Goal: Task Accomplishment & Management: Manage account settings

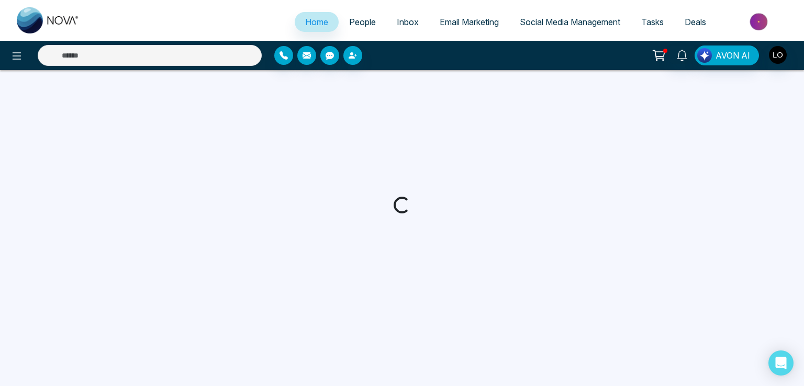
select select "*"
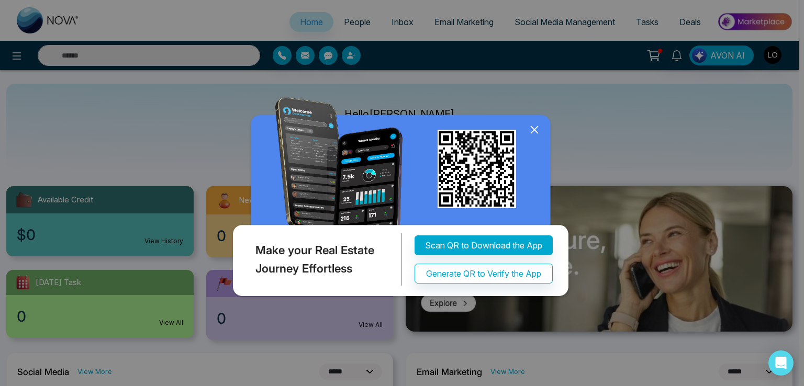
click at [536, 128] on icon at bounding box center [534, 130] width 16 height 16
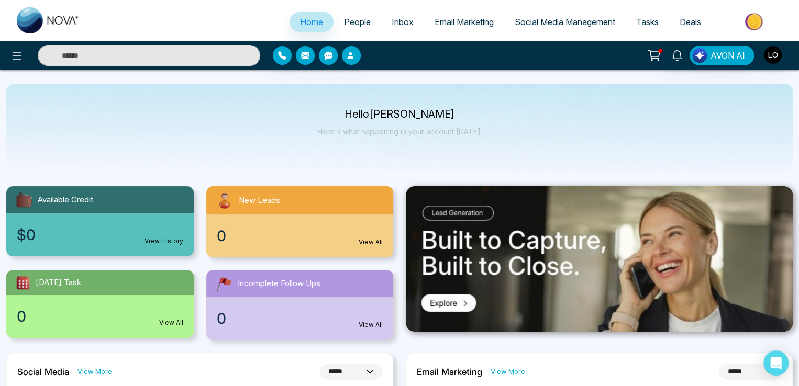
click at [351, 26] on span "People" at bounding box center [357, 22] width 27 height 10
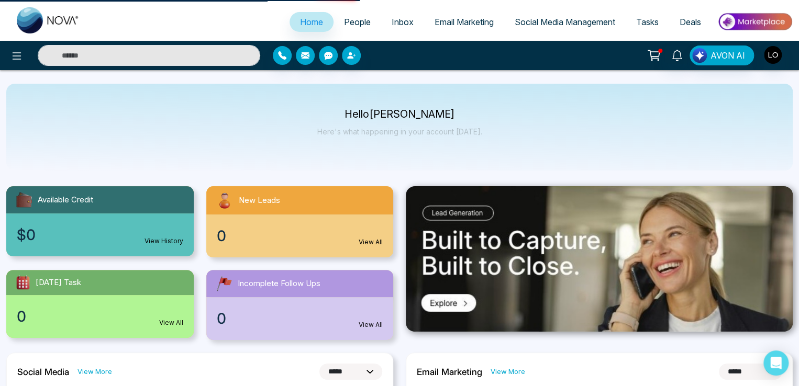
click at [354, 19] on span "People" at bounding box center [357, 22] width 27 height 10
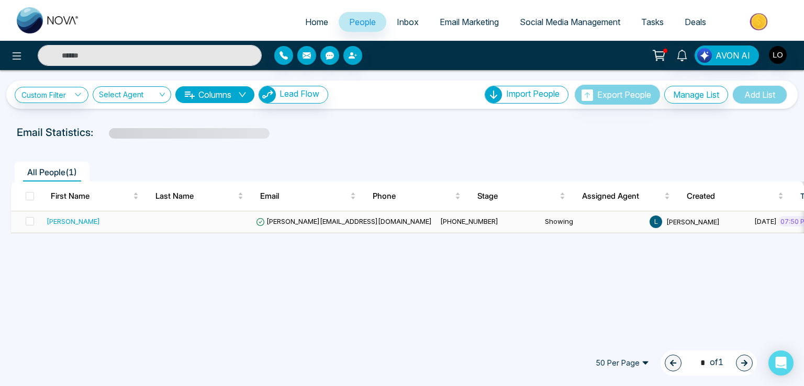
click at [315, 227] on td "[PERSON_NAME][EMAIL_ADDRESS][DOMAIN_NAME]" at bounding box center [344, 221] width 184 height 21
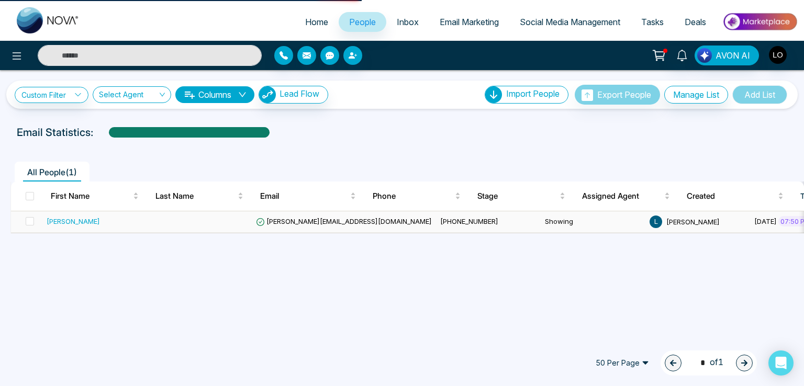
click at [309, 222] on span "[PERSON_NAME][EMAIL_ADDRESS][DOMAIN_NAME]" at bounding box center [344, 221] width 176 height 8
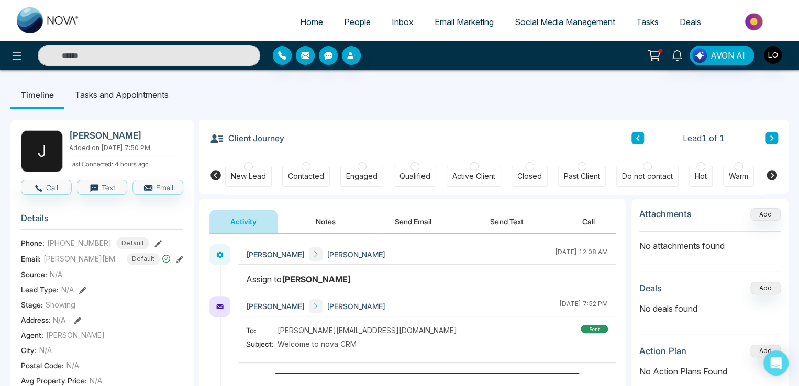
click at [254, 177] on div "New Lead" at bounding box center [248, 176] width 35 height 10
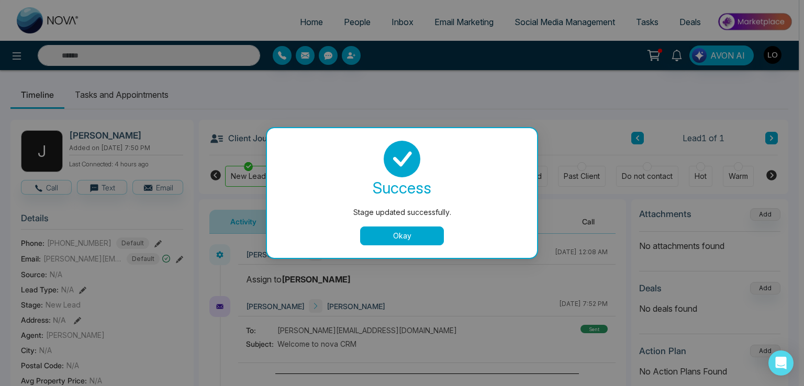
click at [398, 238] on button "Okay" at bounding box center [402, 236] width 84 height 19
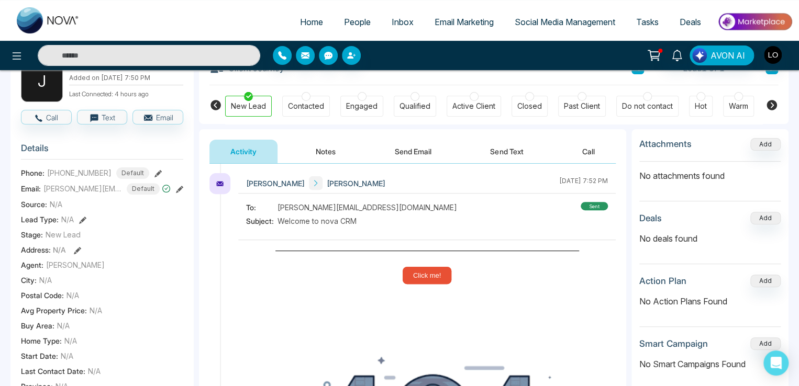
scroll to position [52, 0]
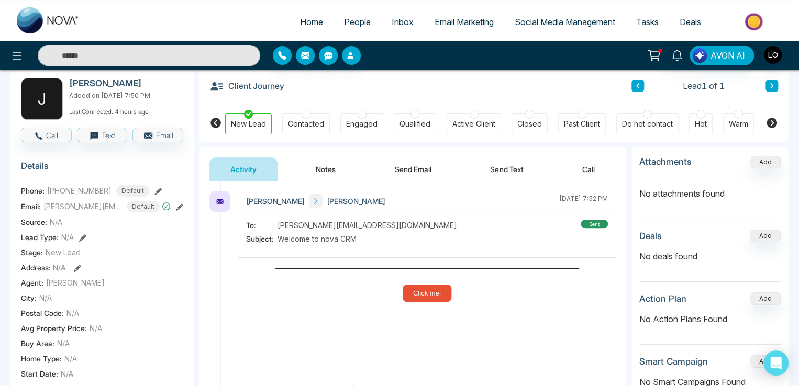
click at [154, 195] on icon at bounding box center [157, 191] width 7 height 7
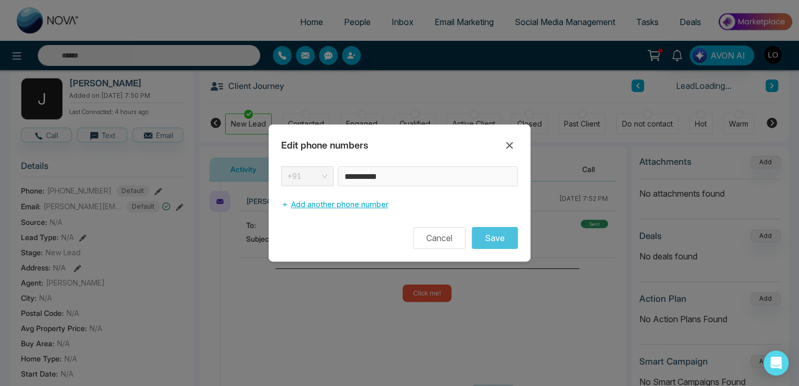
click at [329, 206] on button "Add another phone number" at bounding box center [334, 205] width 107 height 20
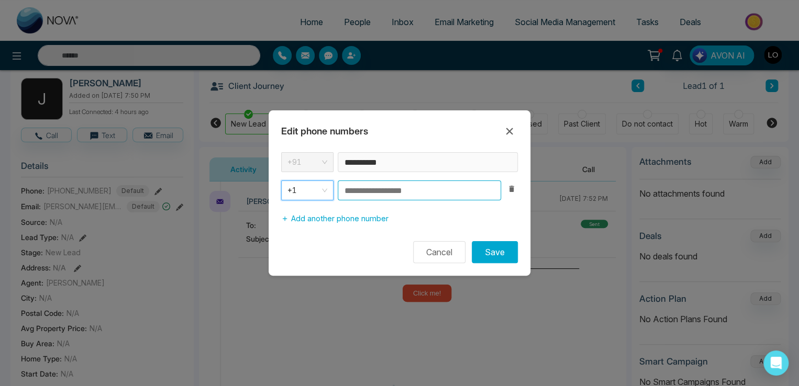
click at [358, 189] on input at bounding box center [419, 191] width 163 height 20
type input "**********"
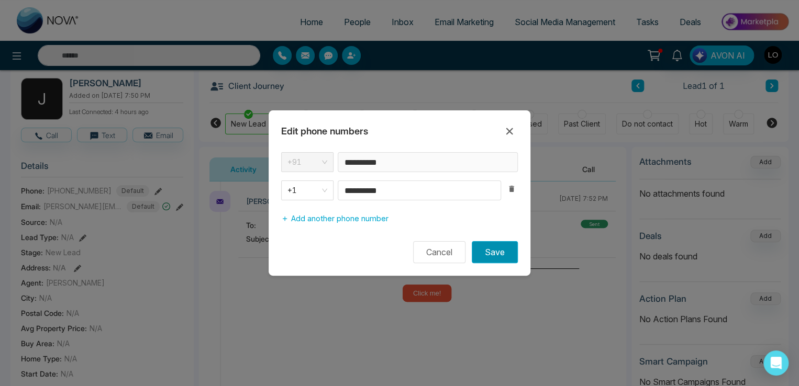
click at [503, 260] on button "Save" at bounding box center [495, 252] width 46 height 22
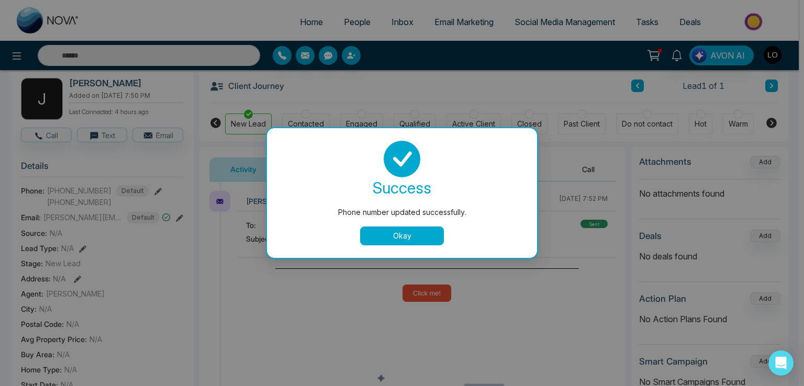
click at [412, 237] on button "Okay" at bounding box center [402, 236] width 84 height 19
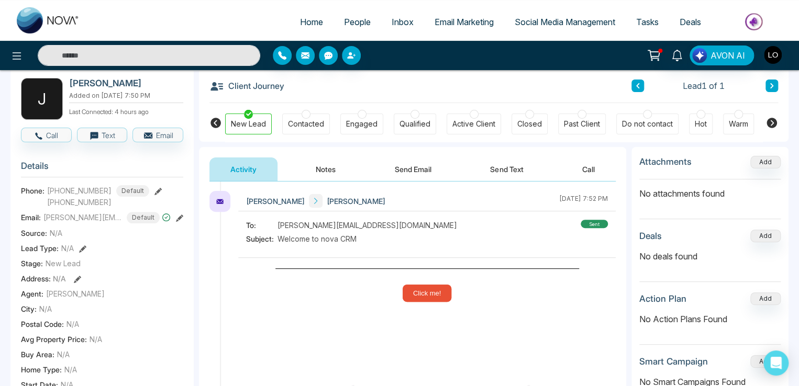
click at [181, 222] on icon at bounding box center [179, 218] width 7 height 7
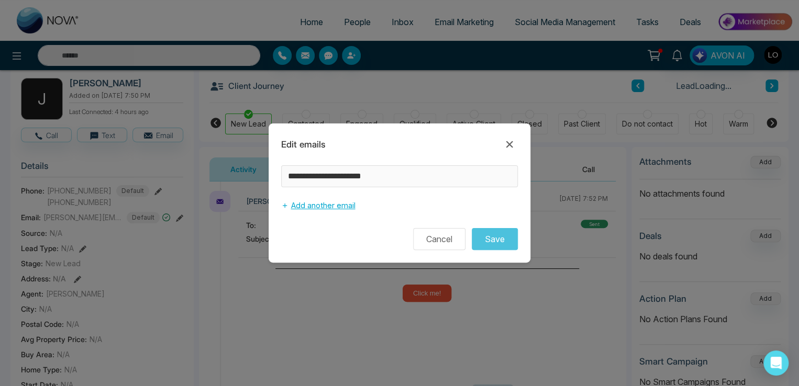
click at [304, 211] on button "Add another email" at bounding box center [318, 206] width 74 height 20
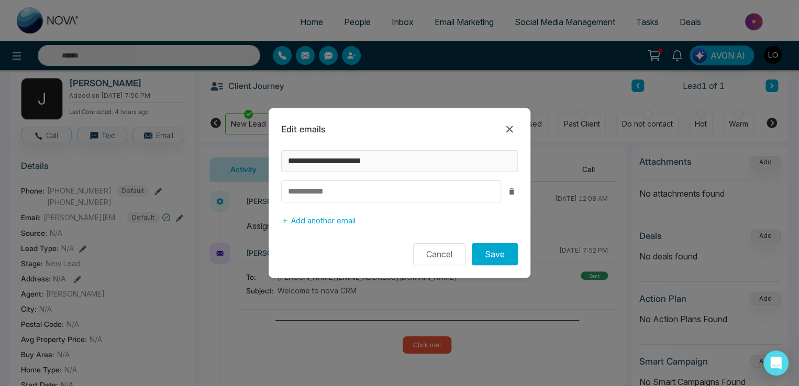
click at [323, 191] on input at bounding box center [391, 192] width 220 height 22
type input "********"
click at [508, 252] on button "Save" at bounding box center [495, 254] width 46 height 22
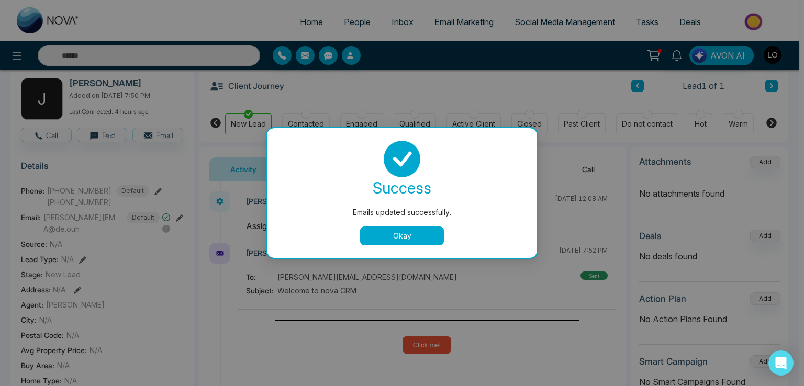
click at [415, 241] on button "Okay" at bounding box center [402, 236] width 84 height 19
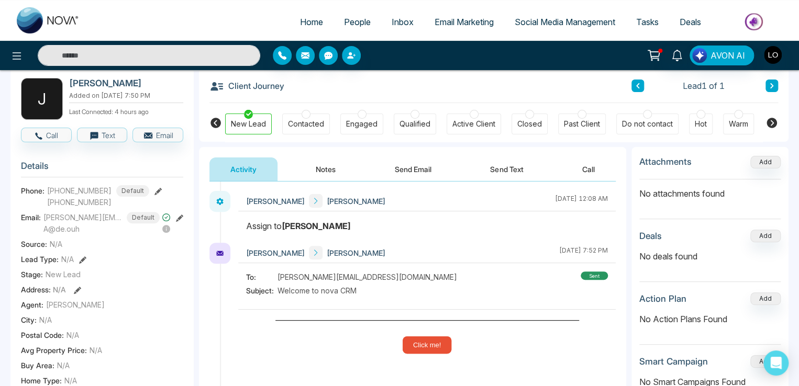
click at [82, 264] on icon at bounding box center [82, 259] width 7 height 7
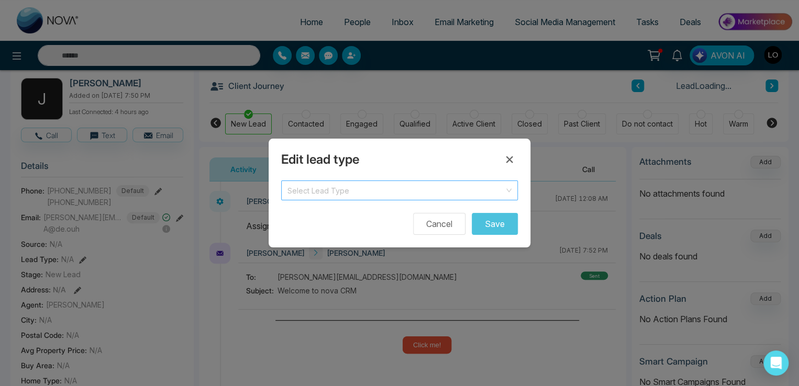
click at [328, 196] on input "search" at bounding box center [395, 189] width 217 height 16
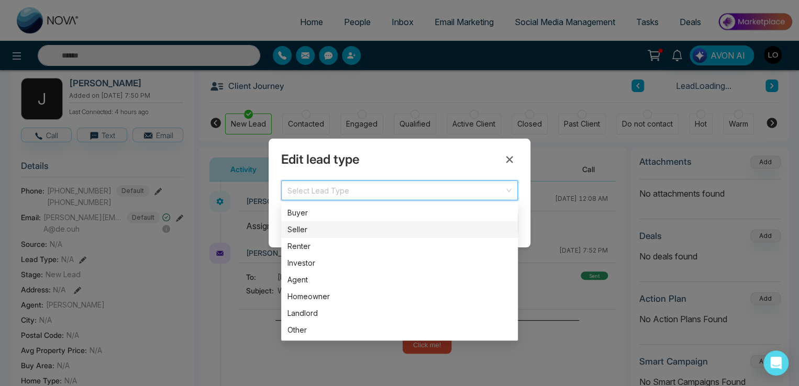
click at [317, 231] on div "Seller" at bounding box center [399, 230] width 224 height 12
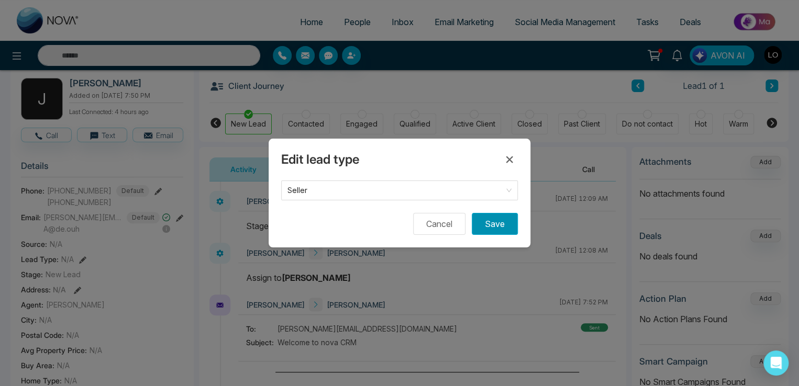
click at [499, 229] on button "Save" at bounding box center [495, 224] width 46 height 22
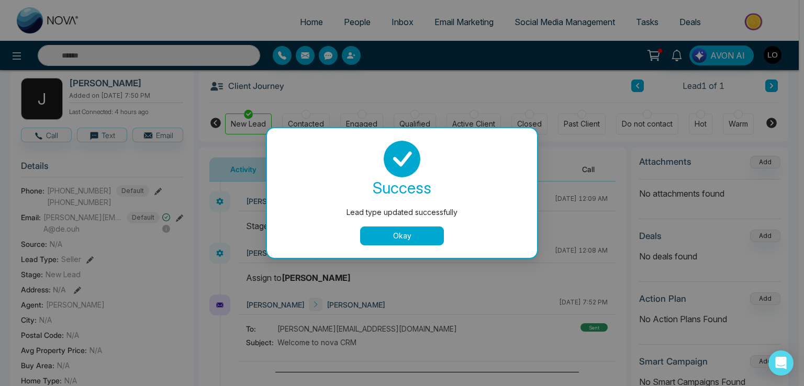
click at [396, 236] on button "Okay" at bounding box center [402, 236] width 84 height 19
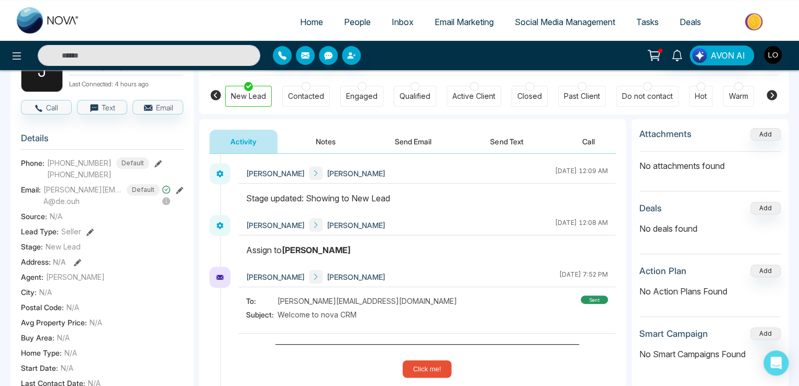
scroll to position [105, 0]
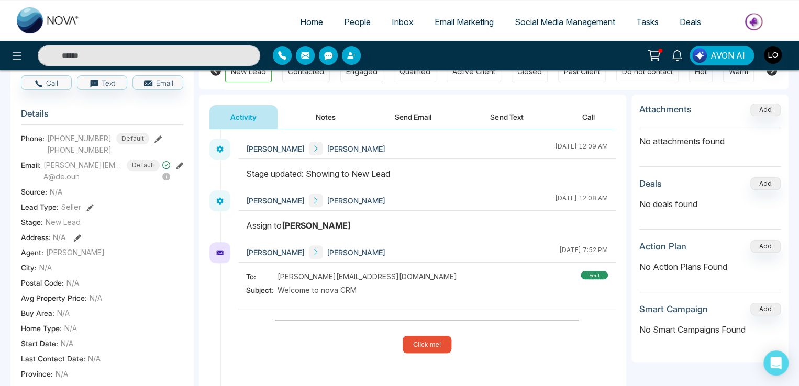
click at [72, 241] on div "Address: N/A" at bounding box center [102, 237] width 162 height 11
click at [75, 242] on icon at bounding box center [77, 237] width 7 height 7
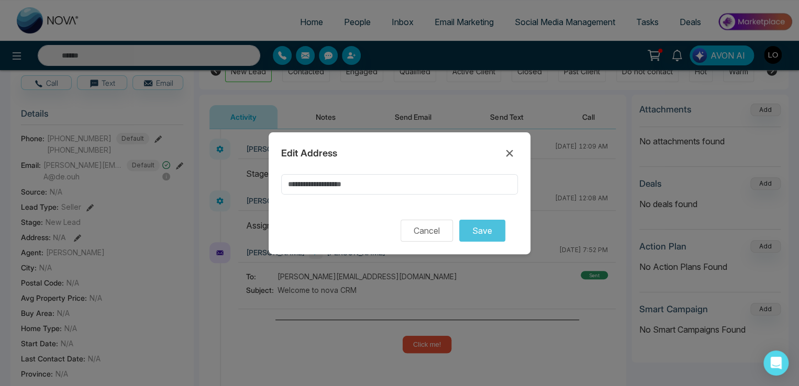
click at [319, 171] on div "Edit Address Cancel Save" at bounding box center [399, 193] width 262 height 122
click at [318, 177] on input at bounding box center [399, 184] width 237 height 20
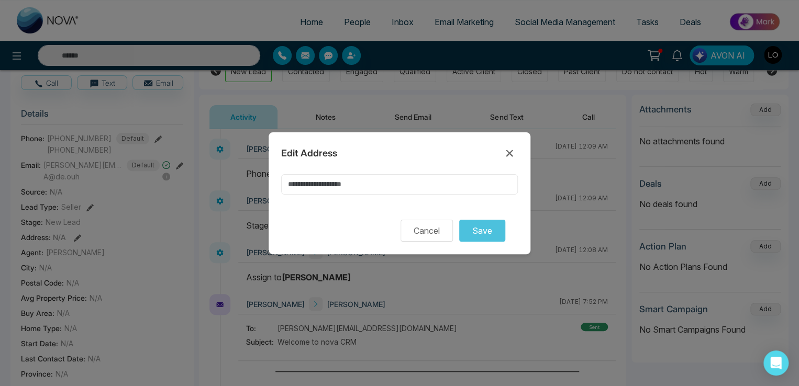
click at [324, 189] on input at bounding box center [399, 184] width 237 height 20
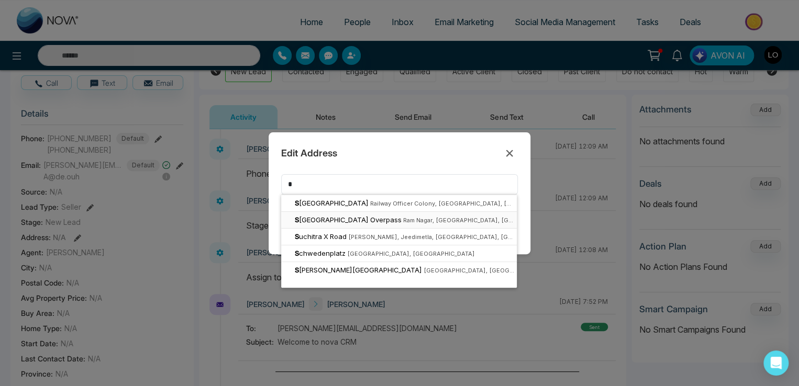
type input "**********"
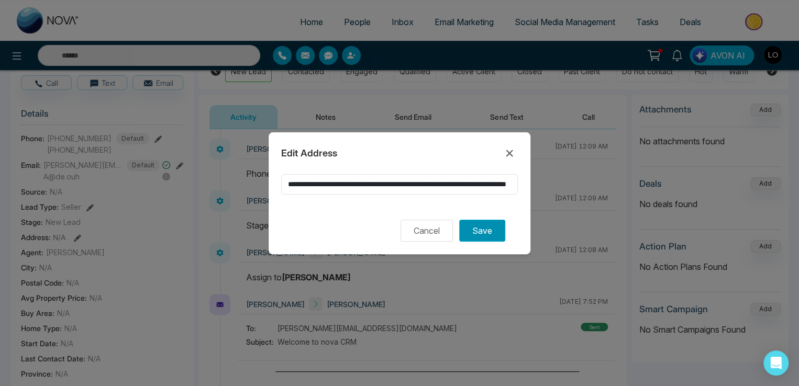
click at [488, 226] on button "Save" at bounding box center [482, 231] width 46 height 22
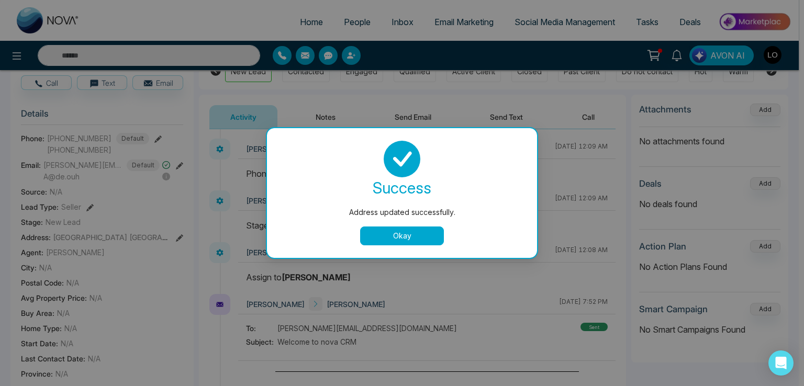
click at [381, 229] on button "Okay" at bounding box center [402, 236] width 84 height 19
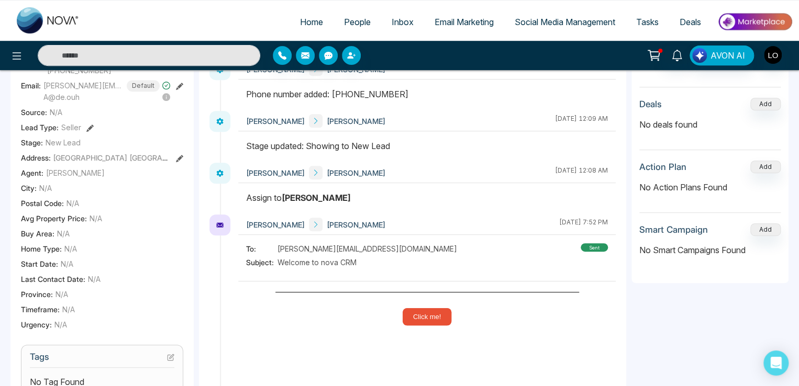
scroll to position [209, 0]
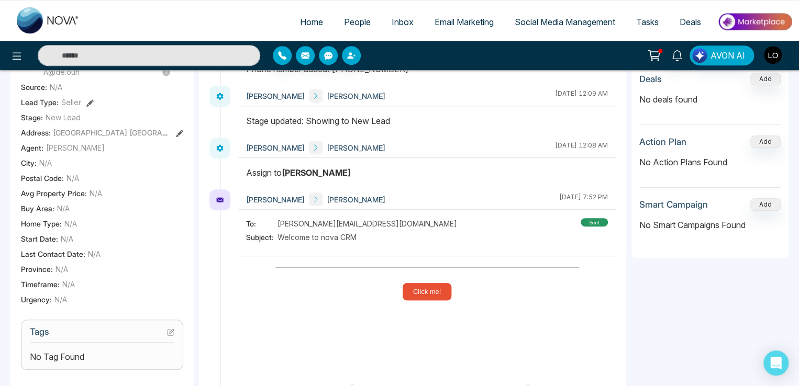
click at [83, 236] on section "Details Phone: [PHONE_NUMBER] Default [PHONE_NUMBER] Email: [PERSON_NAME][EMAIL…" at bounding box center [102, 152] width 162 height 313
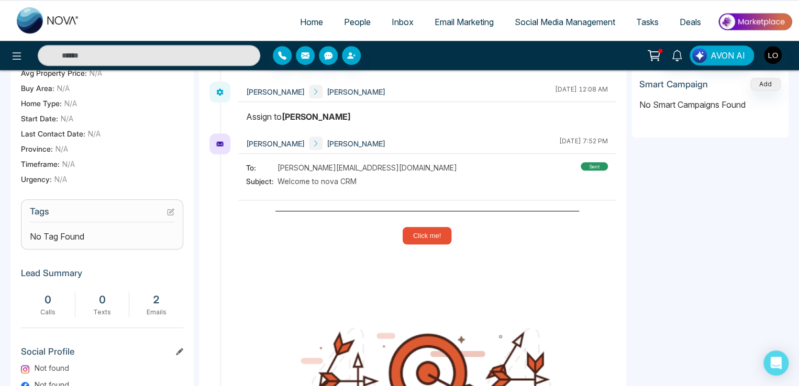
scroll to position [366, 0]
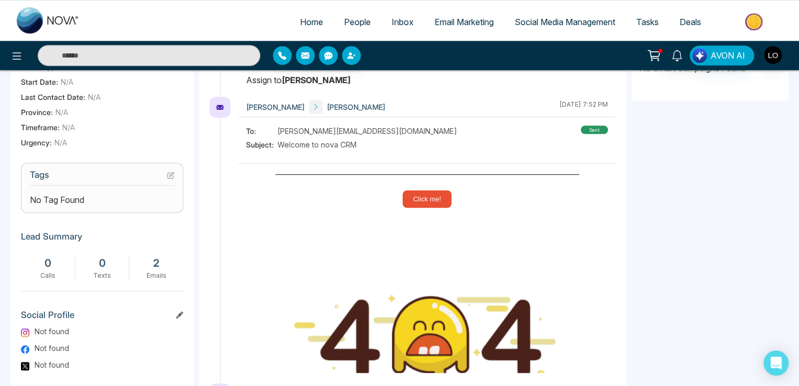
click at [171, 176] on icon at bounding box center [172, 174] width 4 height 4
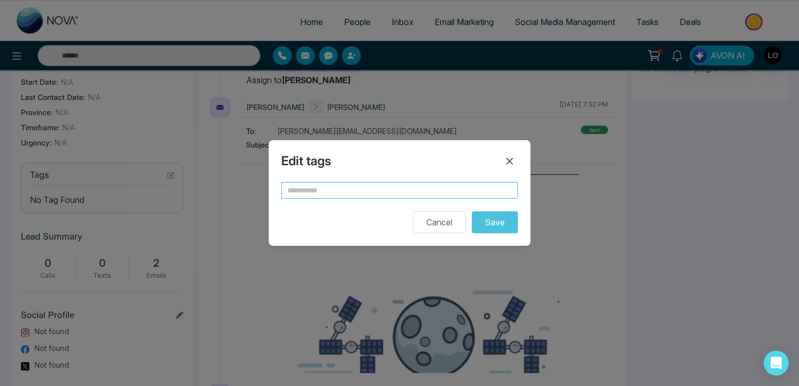
click at [331, 198] on input "text" at bounding box center [399, 190] width 237 height 17
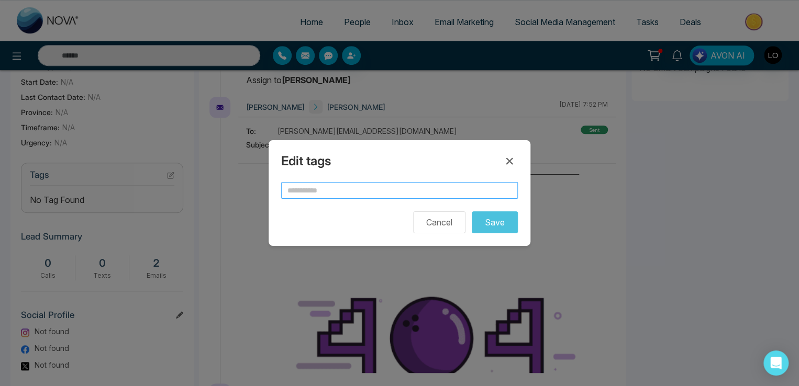
click at [329, 193] on input "text" at bounding box center [399, 190] width 237 height 17
type input "*******"
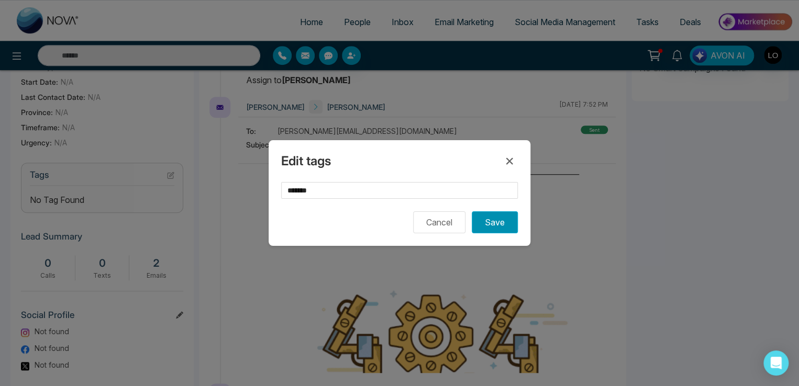
click at [477, 225] on button "Save" at bounding box center [495, 222] width 46 height 22
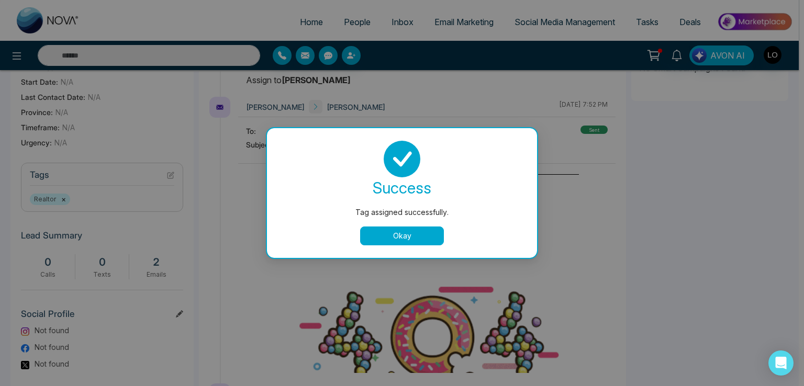
click at [419, 231] on button "Okay" at bounding box center [402, 236] width 84 height 19
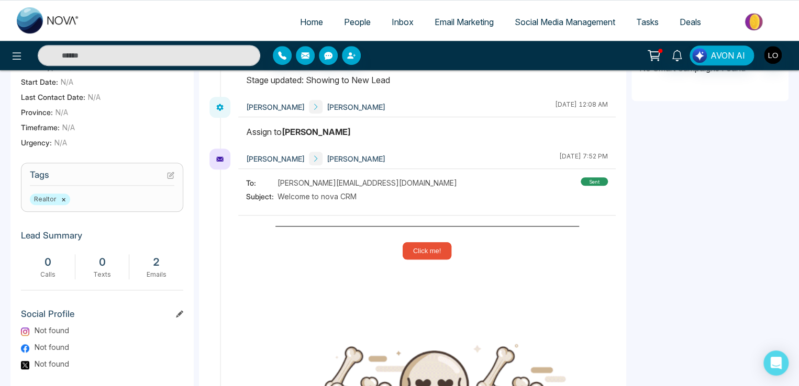
scroll to position [429, 0]
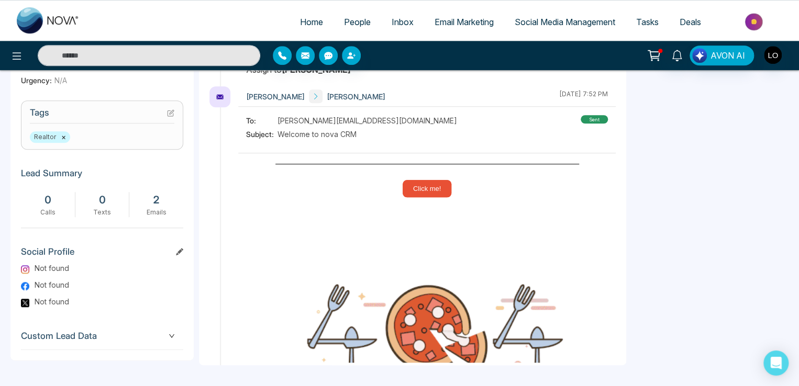
click at [165, 343] on span "Custom Lead Data" at bounding box center [102, 336] width 162 height 14
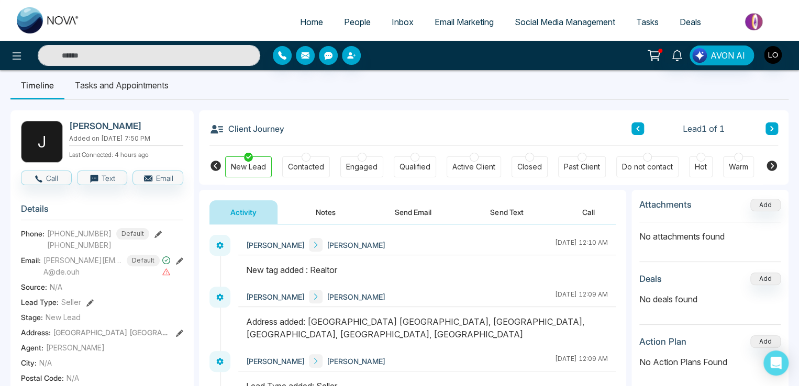
scroll to position [0, 0]
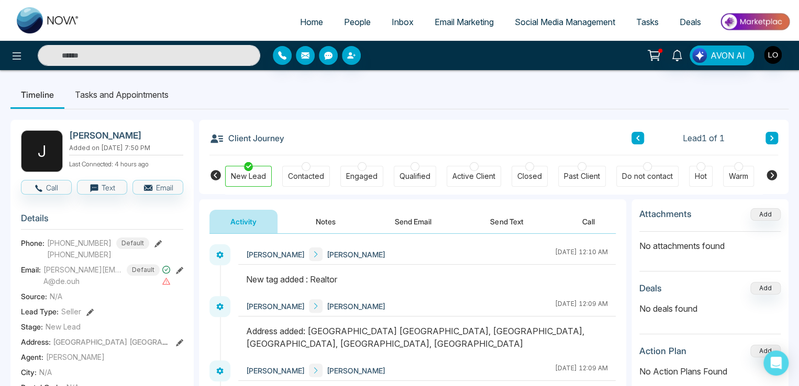
click at [345, 226] on button "Notes" at bounding box center [326, 222] width 62 height 24
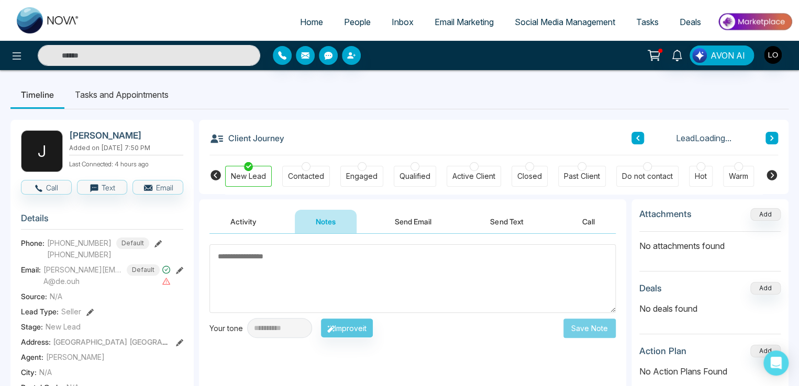
click at [298, 279] on textarea at bounding box center [412, 278] width 406 height 69
type textarea "*****"
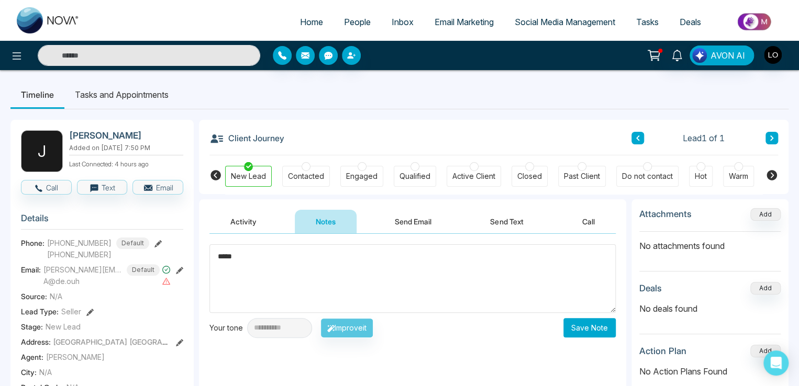
click at [573, 340] on div "**********" at bounding box center [412, 338] width 427 height 209
click at [592, 319] on button "Save Note" at bounding box center [589, 327] width 52 height 19
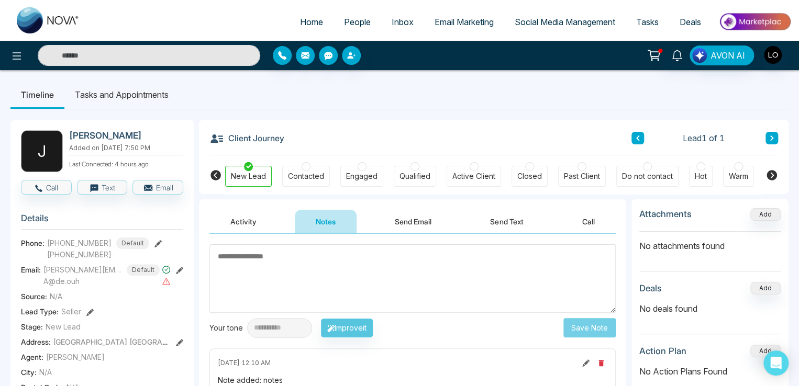
click at [653, 51] on icon at bounding box center [653, 55] width 15 height 15
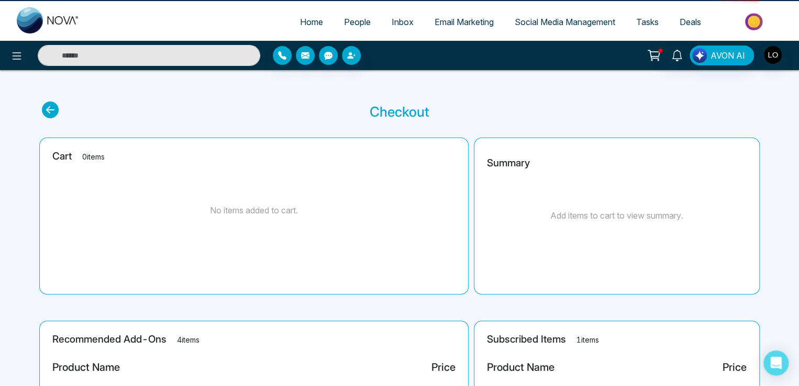
click at [653, 51] on icon at bounding box center [653, 55] width 15 height 15
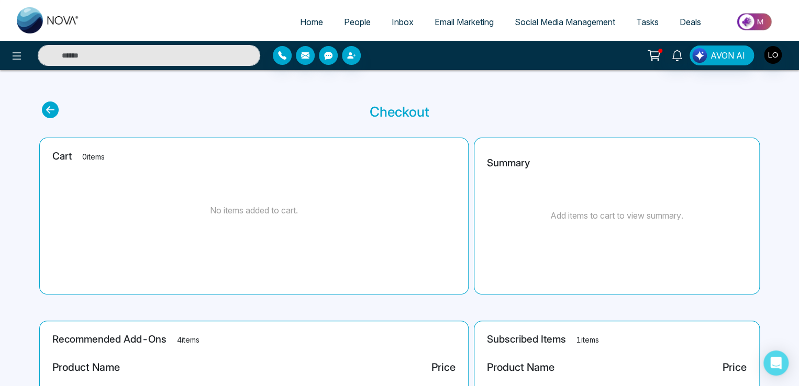
click at [349, 12] on link "People" at bounding box center [357, 22] width 48 height 20
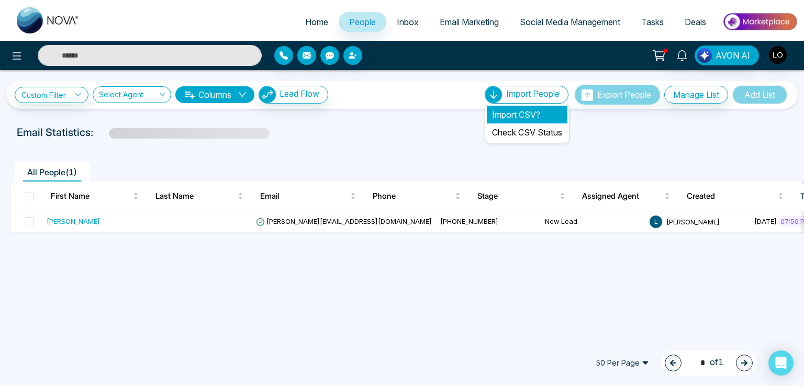
click at [509, 116] on li "Import CSV?" at bounding box center [527, 115] width 81 height 18
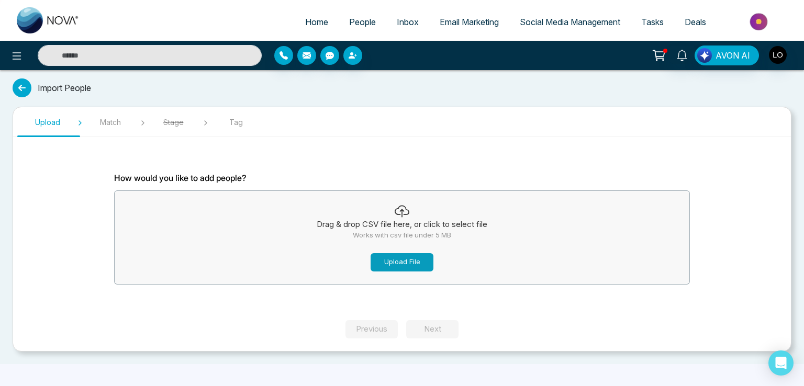
click at [396, 255] on button "Upload File" at bounding box center [402, 262] width 63 height 18
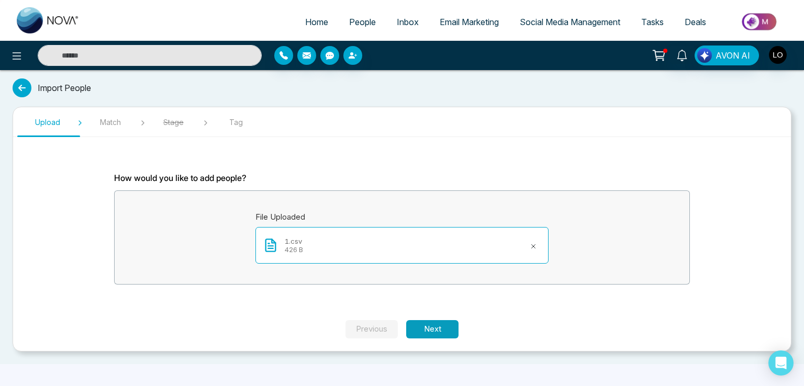
click at [432, 330] on button "Next" at bounding box center [432, 329] width 52 height 18
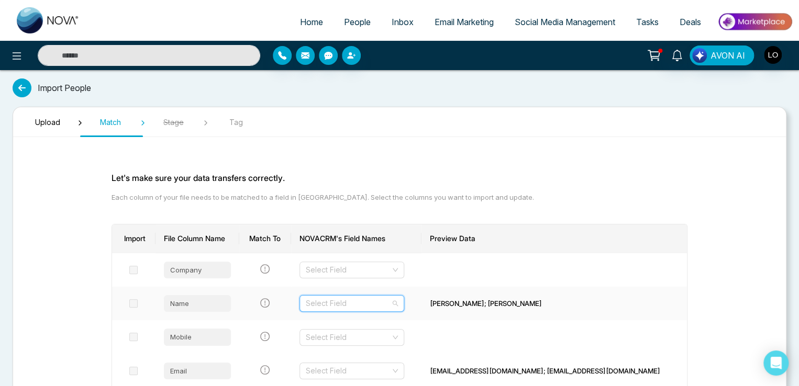
click at [346, 301] on input "search" at bounding box center [348, 304] width 85 height 16
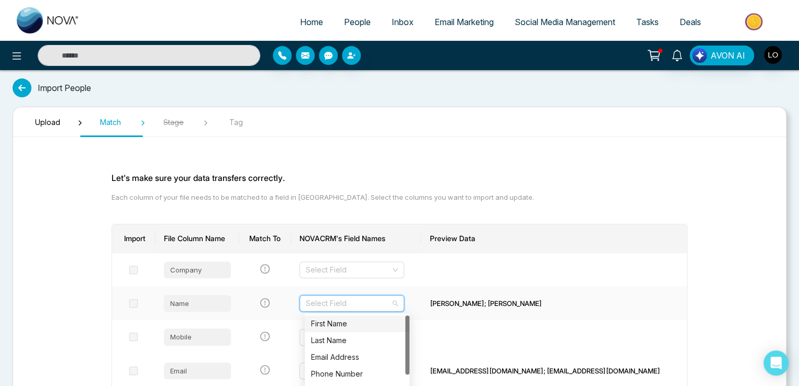
click at [337, 325] on div "First Name" at bounding box center [357, 324] width 92 height 12
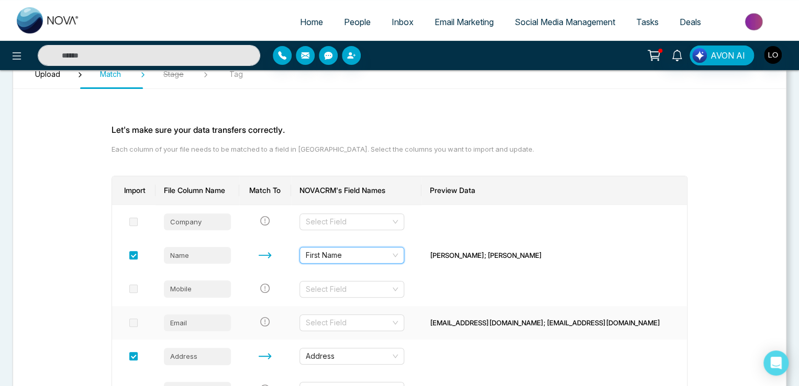
scroll to position [105, 0]
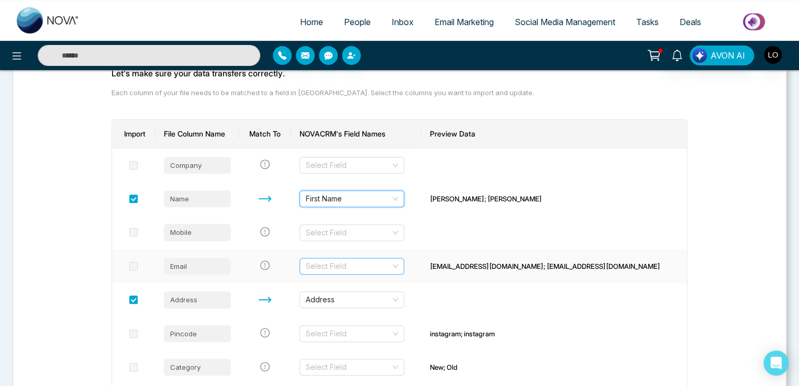
click at [347, 263] on input "search" at bounding box center [348, 267] width 85 height 16
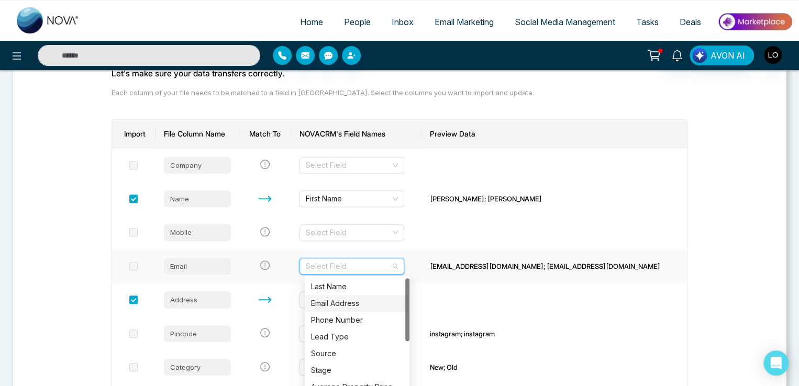
click at [335, 306] on div "Email Address" at bounding box center [357, 304] width 92 height 12
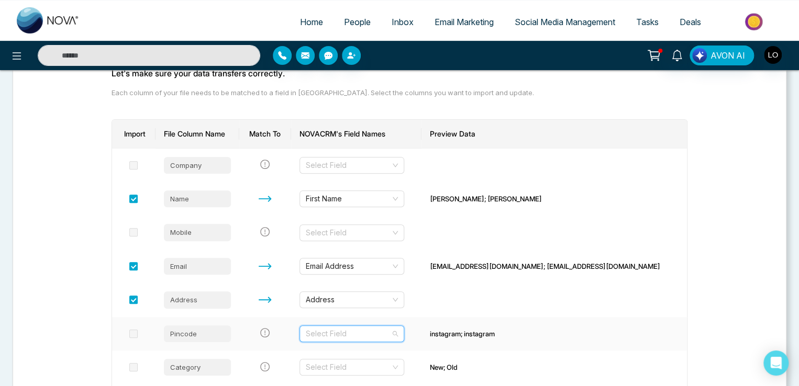
click at [355, 336] on input "search" at bounding box center [348, 334] width 85 height 16
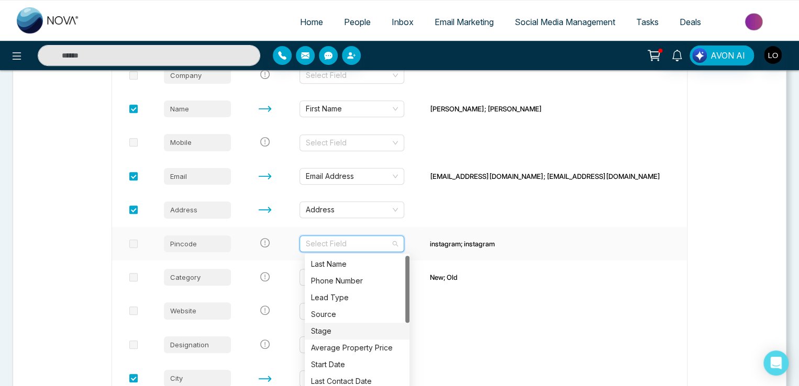
scroll to position [209, 0]
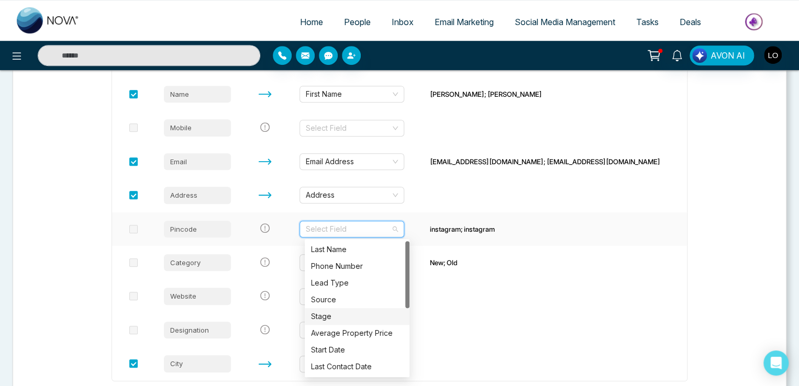
click at [329, 315] on div "Stage" at bounding box center [357, 317] width 92 height 12
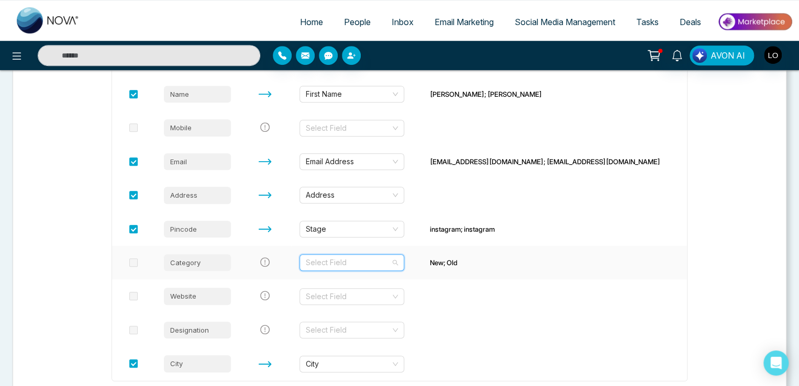
click at [327, 266] on input "search" at bounding box center [348, 263] width 85 height 16
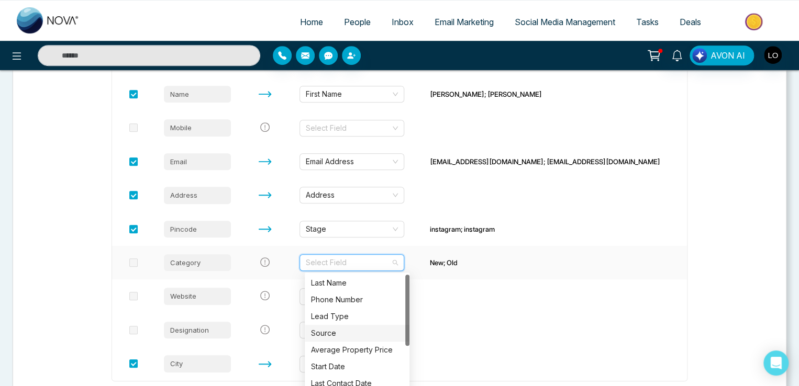
click at [336, 333] on div "Source" at bounding box center [357, 334] width 92 height 12
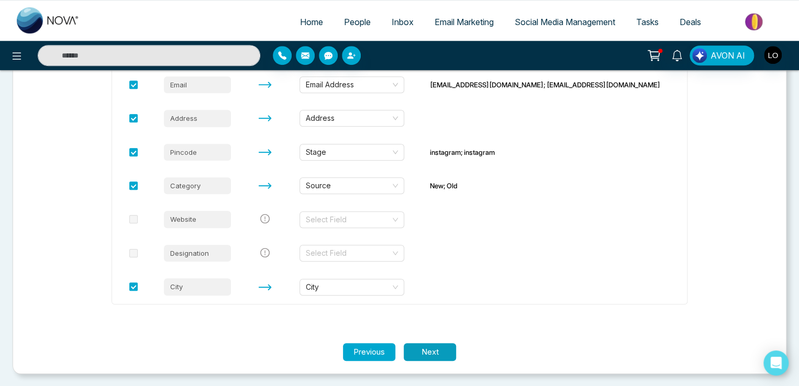
click at [440, 348] on button "Next" at bounding box center [429, 352] width 52 height 18
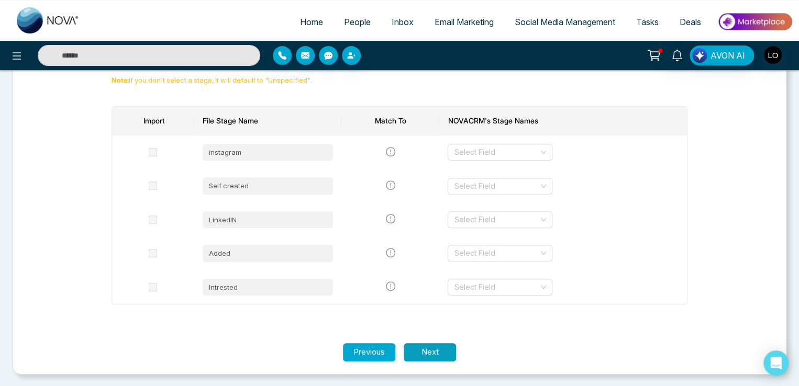
click at [440, 348] on button "Next" at bounding box center [429, 352] width 52 height 18
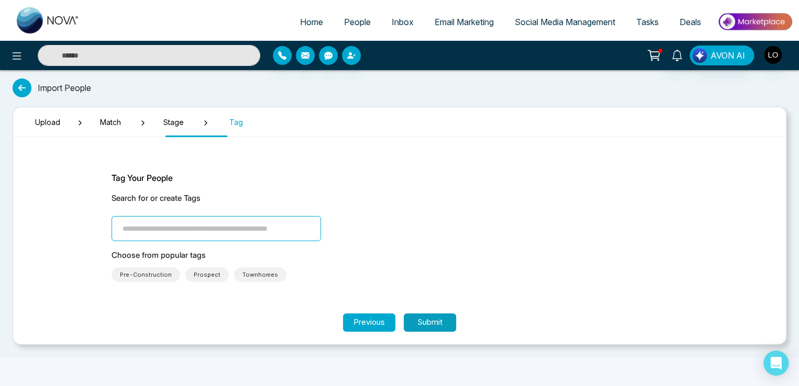
scroll to position [0, 0]
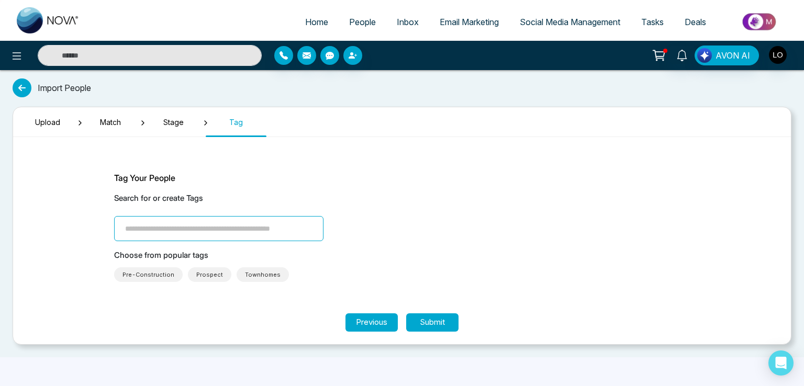
click at [186, 120] on span "Stage" at bounding box center [173, 122] width 52 height 11
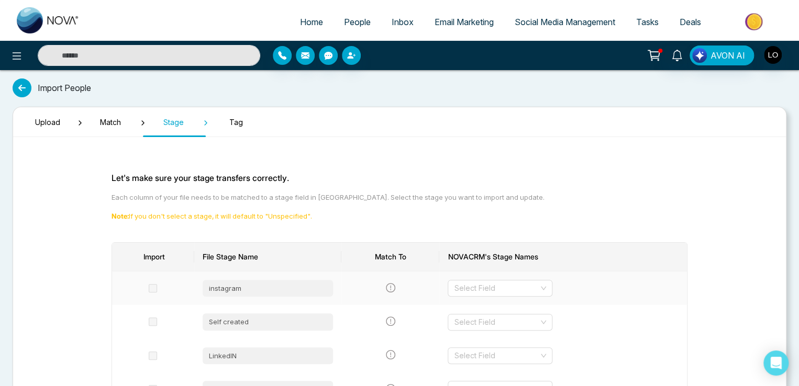
scroll to position [52, 0]
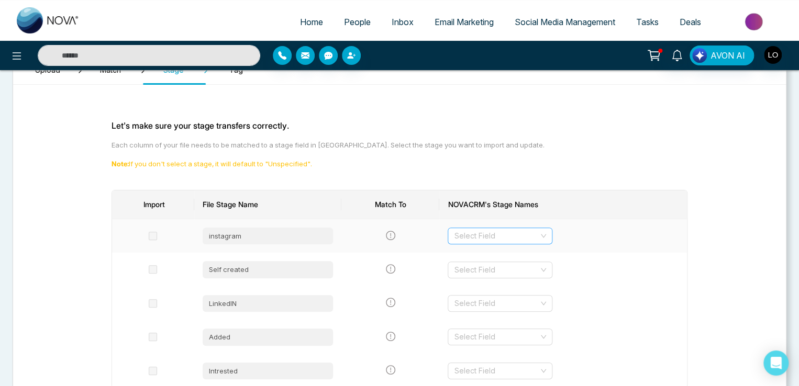
click at [479, 235] on input "search" at bounding box center [496, 236] width 85 height 16
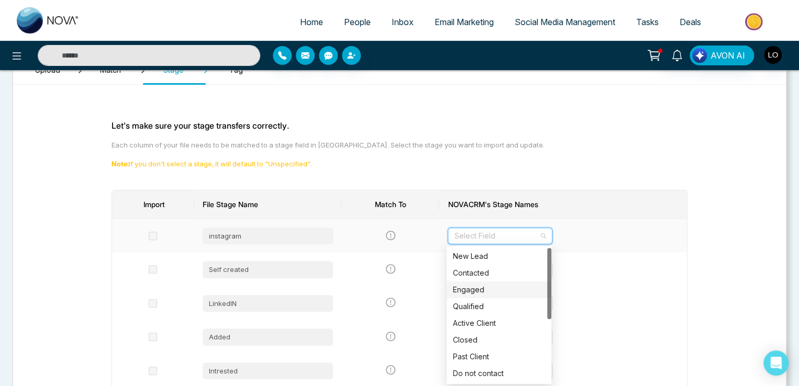
click at [472, 287] on div "Engaged" at bounding box center [499, 290] width 92 height 12
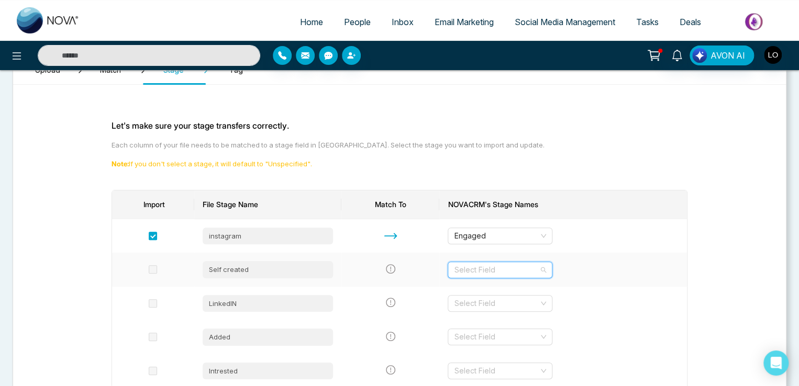
click at [492, 268] on input "search" at bounding box center [496, 270] width 85 height 16
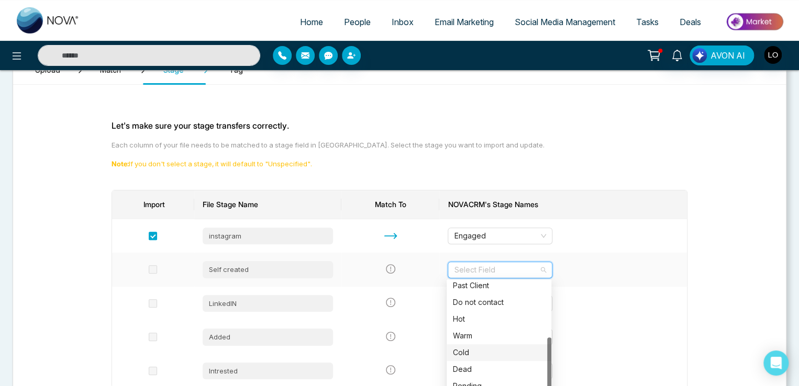
click at [468, 348] on div "Cold" at bounding box center [499, 353] width 92 height 12
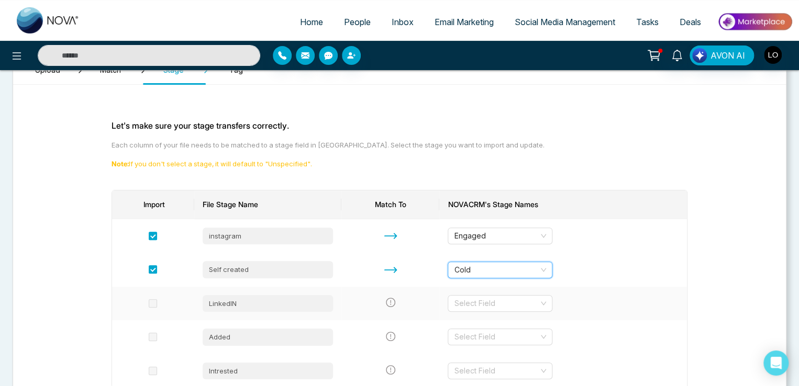
scroll to position [136, 0]
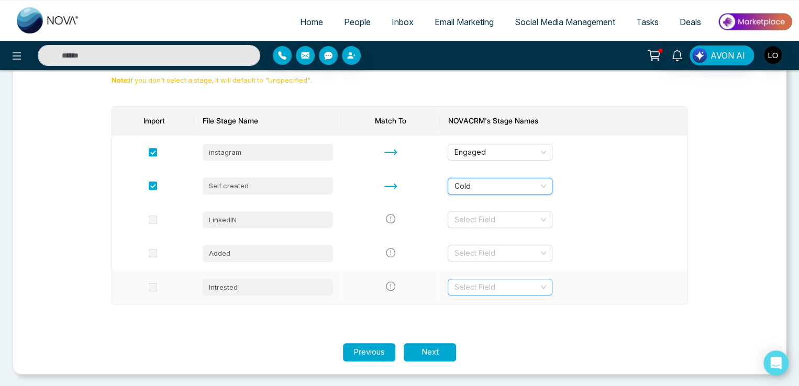
click at [475, 286] on input "search" at bounding box center [496, 287] width 85 height 16
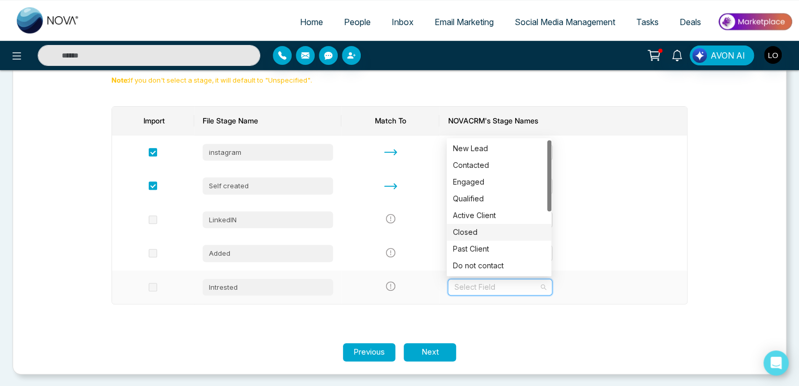
click at [474, 239] on div "Closed" at bounding box center [498, 232] width 105 height 17
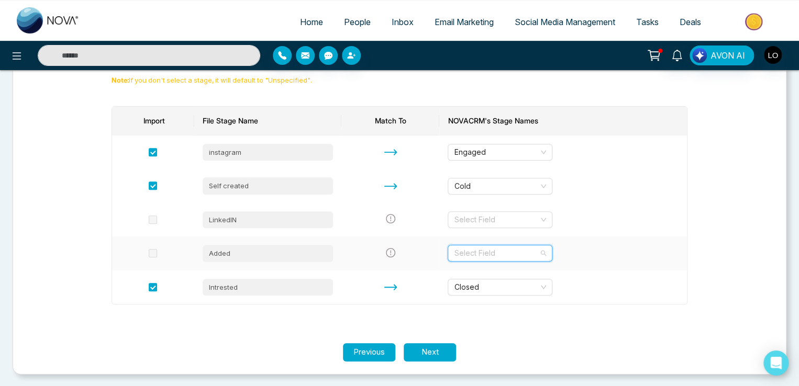
click at [471, 250] on input "search" at bounding box center [496, 253] width 85 height 16
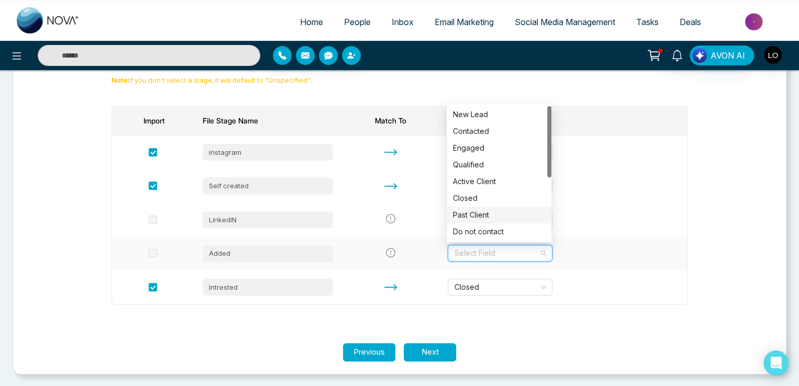
click at [473, 214] on div "Past Client" at bounding box center [499, 215] width 92 height 12
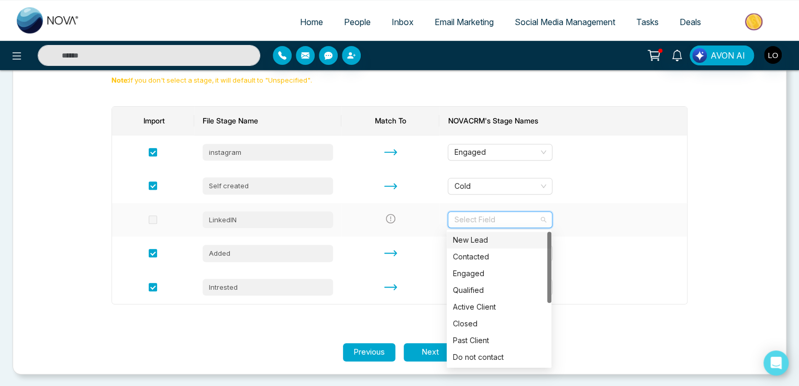
click at [475, 217] on input "search" at bounding box center [496, 220] width 85 height 16
click at [469, 278] on div "Engaged" at bounding box center [499, 274] width 92 height 12
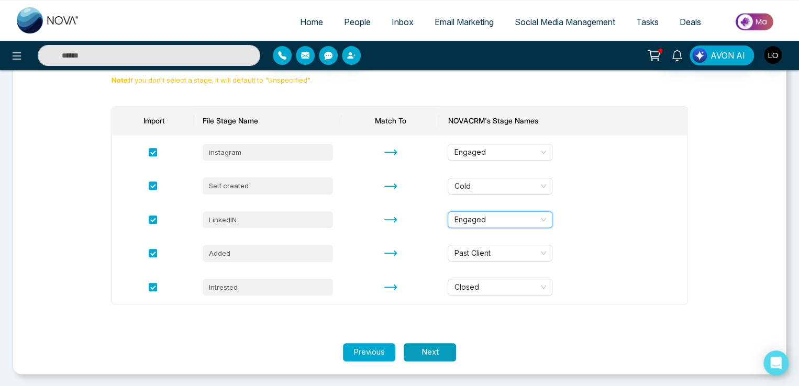
click at [432, 357] on button "Next" at bounding box center [429, 352] width 52 height 18
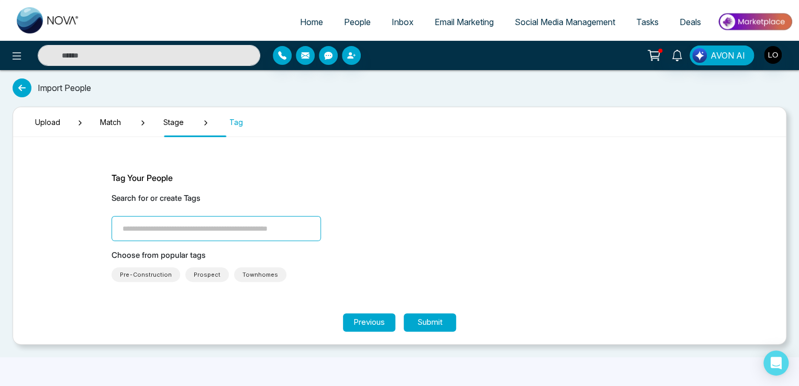
scroll to position [0, 0]
click at [433, 320] on button "Submit" at bounding box center [432, 322] width 52 height 18
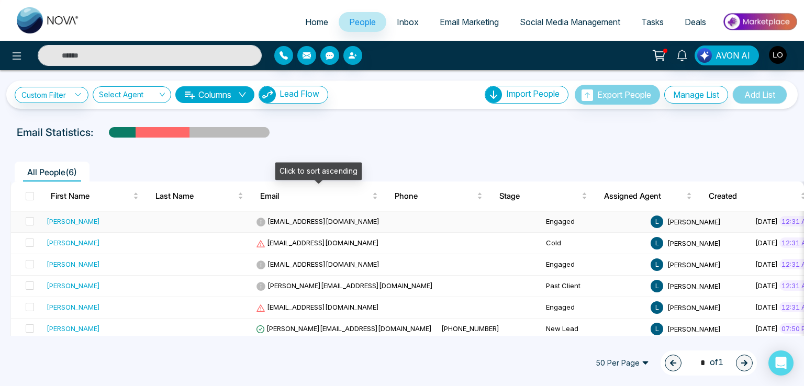
click at [293, 219] on span "[EMAIL_ADDRESS][DOMAIN_NAME]" at bounding box center [318, 221] width 124 height 8
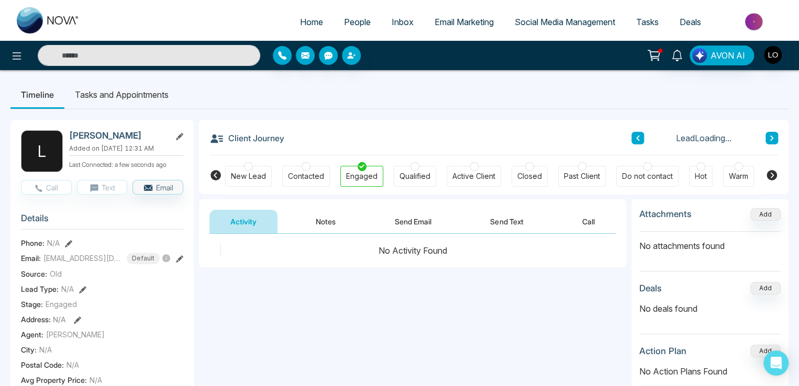
click at [770, 170] on icon at bounding box center [771, 175] width 13 height 13
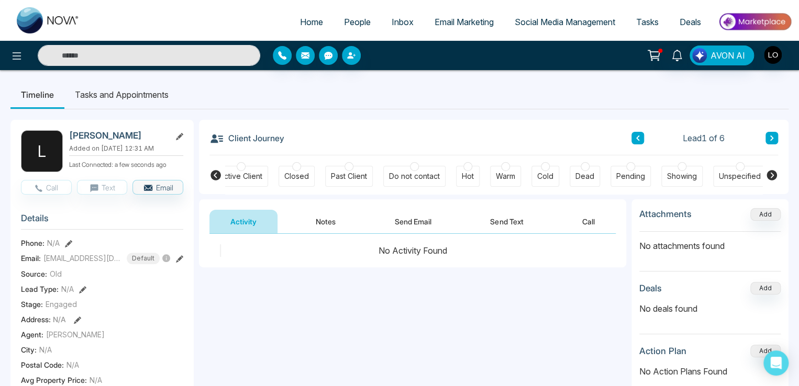
click at [349, 19] on span "People" at bounding box center [357, 22] width 27 height 10
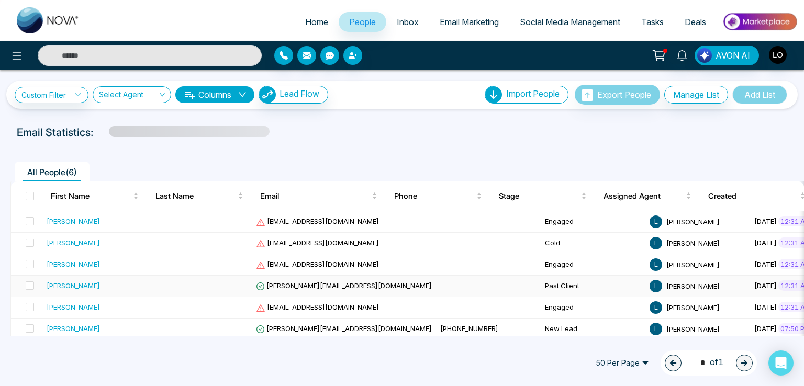
scroll to position [8, 0]
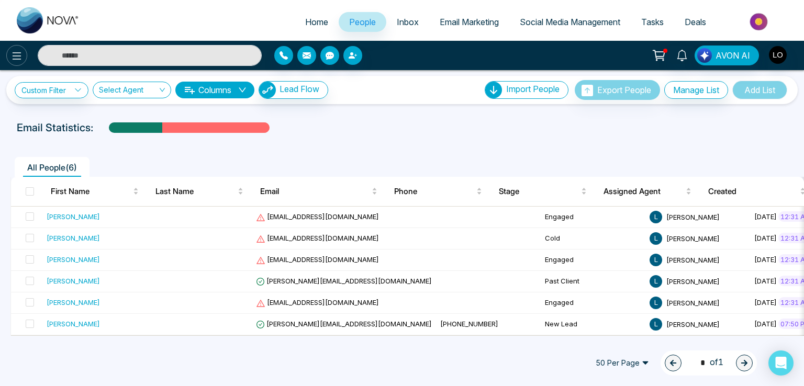
click at [12, 50] on icon at bounding box center [16, 56] width 13 height 13
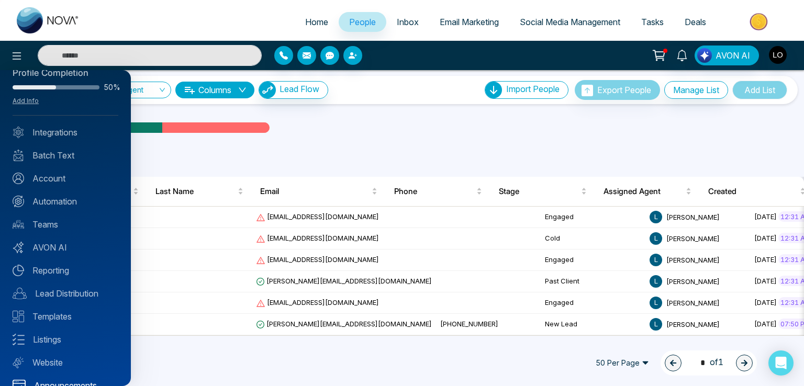
scroll to position [37, 0]
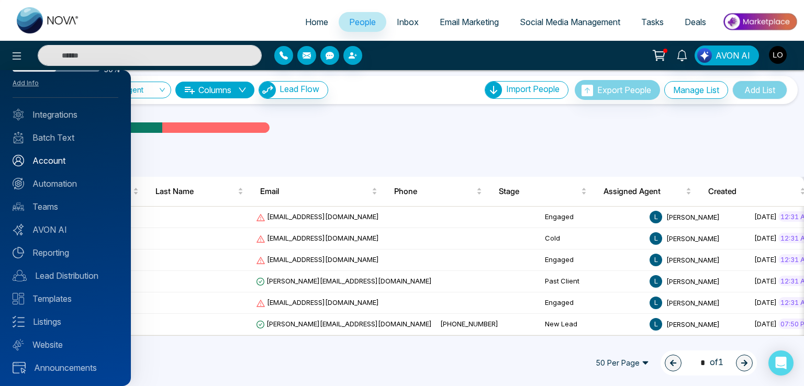
click at [57, 155] on link "Account" at bounding box center [66, 160] width 106 height 13
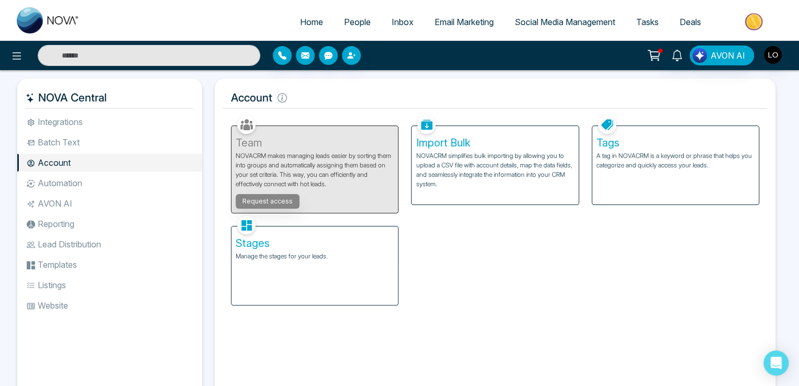
click at [312, 256] on p "Manage the stages for your leads." at bounding box center [314, 256] width 158 height 9
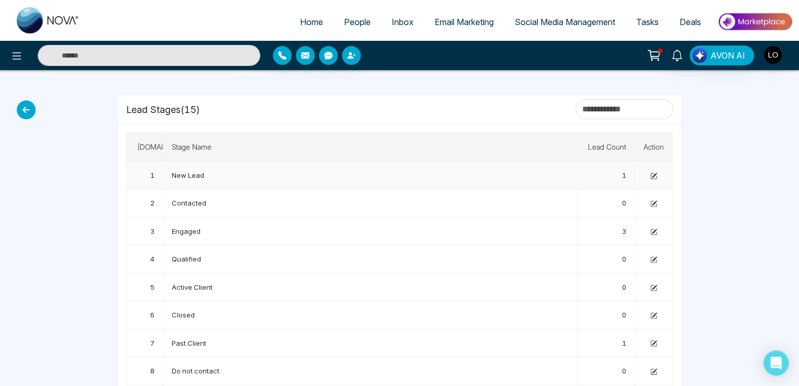
click at [652, 173] on icon at bounding box center [653, 176] width 7 height 7
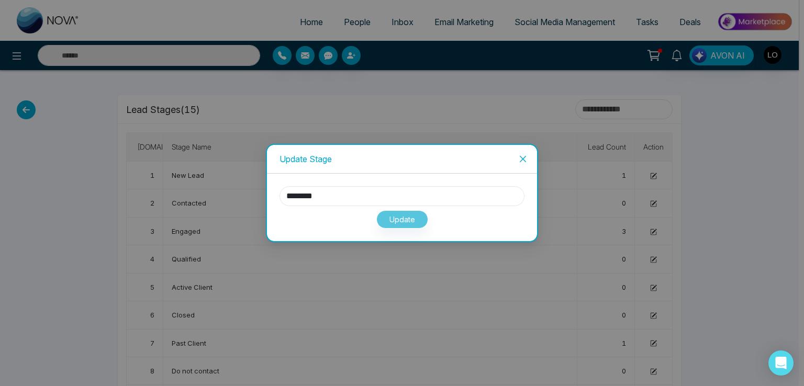
drag, startPoint x: 304, startPoint y: 197, endPoint x: 272, endPoint y: 197, distance: 31.9
click at [272, 197] on div "******** Update" at bounding box center [402, 208] width 270 height 68
type input "**"
click at [396, 223] on button "Update" at bounding box center [402, 219] width 52 height 18
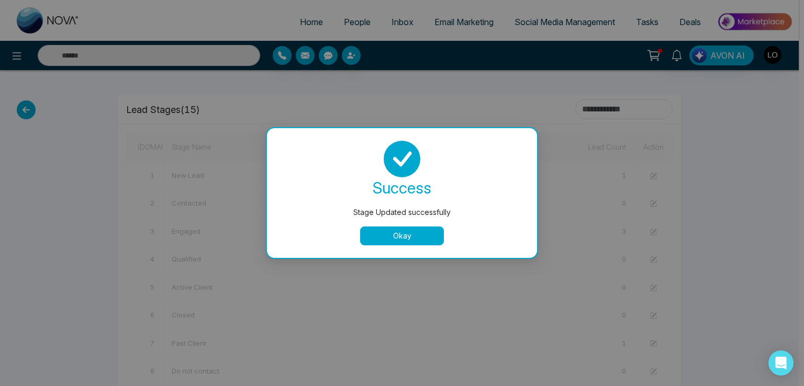
click at [391, 234] on button "Okay" at bounding box center [402, 236] width 84 height 19
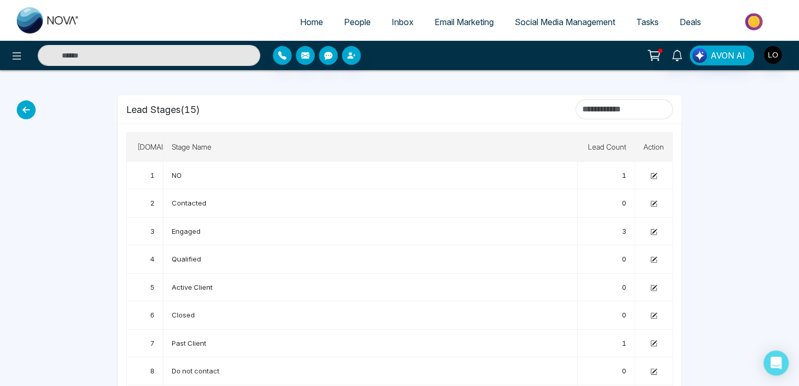
click at [349, 17] on span "People" at bounding box center [357, 22] width 27 height 10
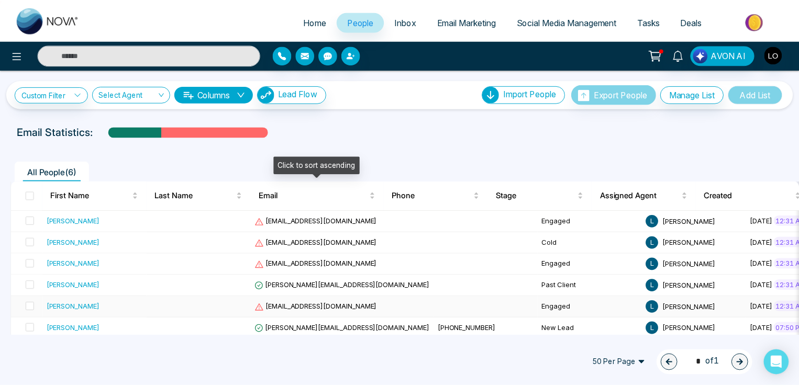
scroll to position [8, 0]
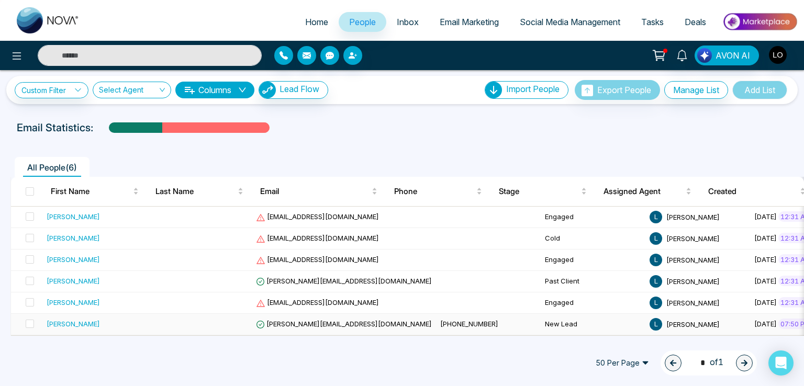
click at [440, 320] on span "[PHONE_NUMBER]" at bounding box center [469, 324] width 58 height 8
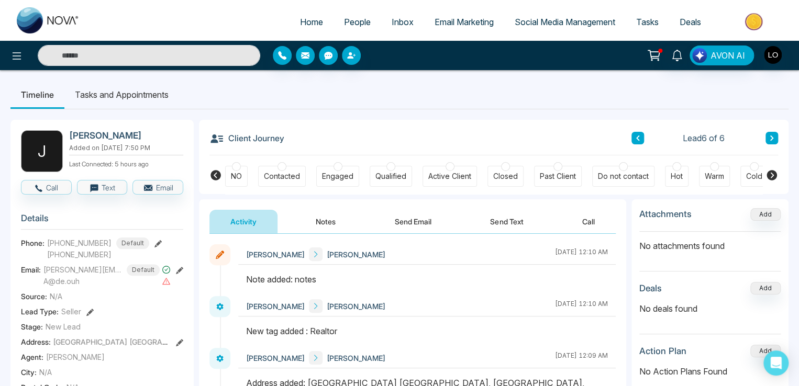
click at [321, 227] on button "Notes" at bounding box center [326, 222] width 62 height 24
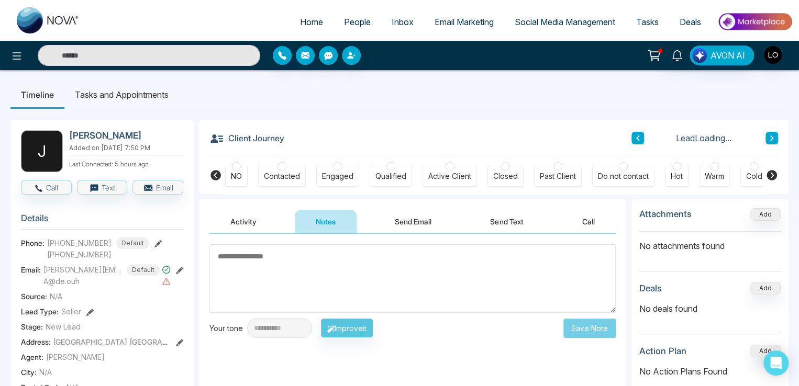
click at [239, 224] on button "Activity" at bounding box center [243, 222] width 68 height 24
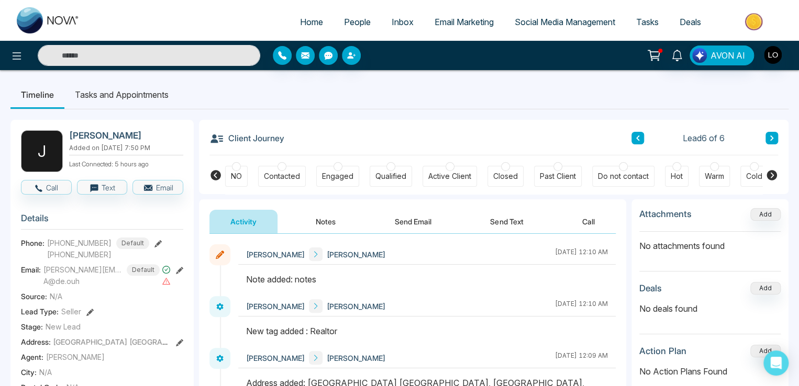
click at [769, 172] on icon at bounding box center [771, 175] width 10 height 10
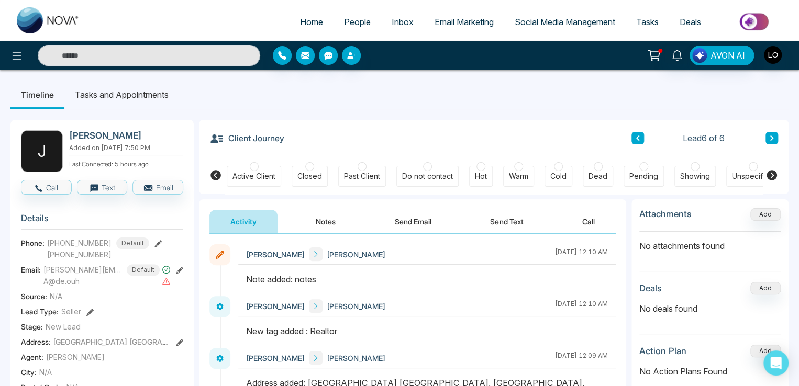
scroll to position [0, 209]
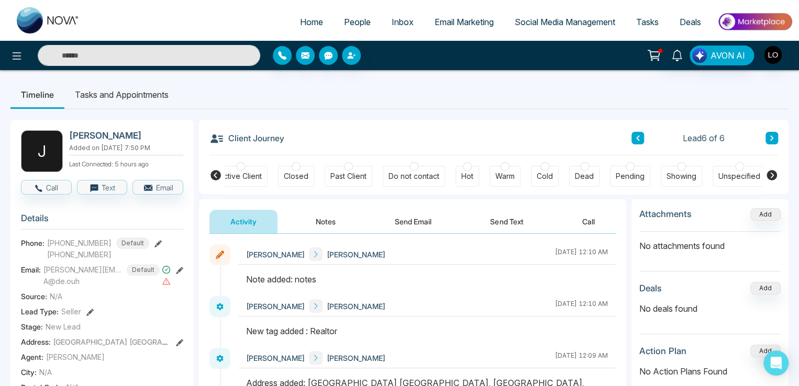
click at [212, 174] on icon at bounding box center [215, 175] width 10 height 10
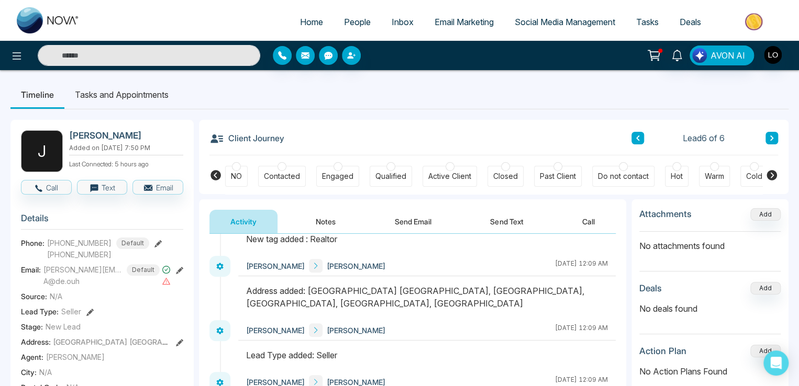
scroll to position [0, 0]
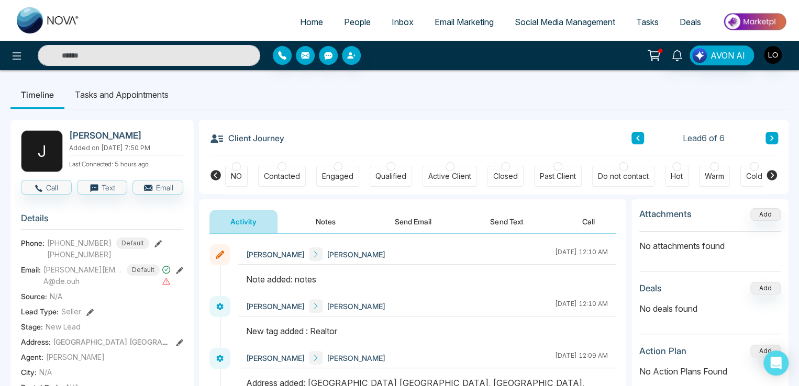
click at [236, 167] on div at bounding box center [236, 166] width 9 height 9
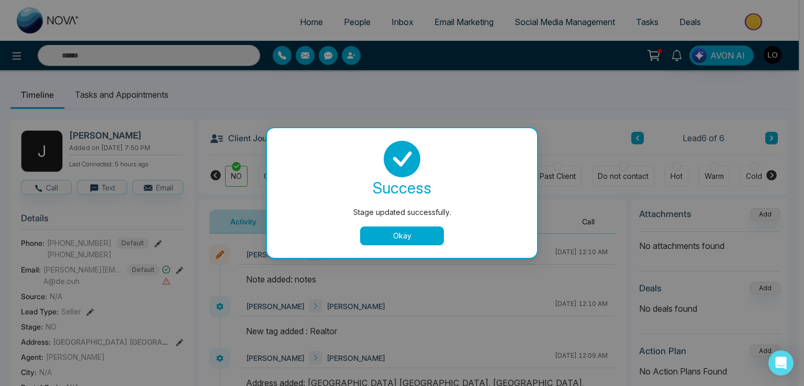
click at [397, 240] on button "Okay" at bounding box center [402, 236] width 84 height 19
